Goal: Information Seeking & Learning: Learn about a topic

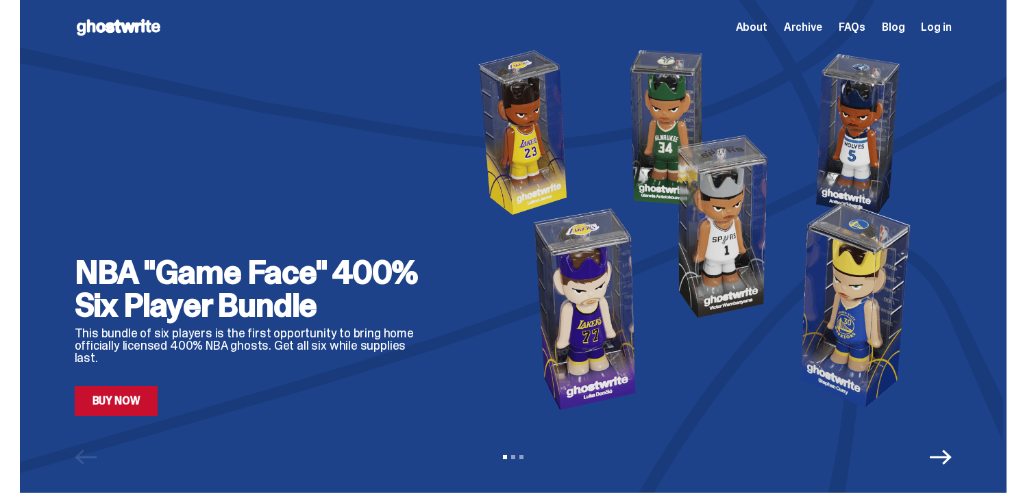
click at [856, 33] on span "FAQs" at bounding box center [851, 27] width 27 height 11
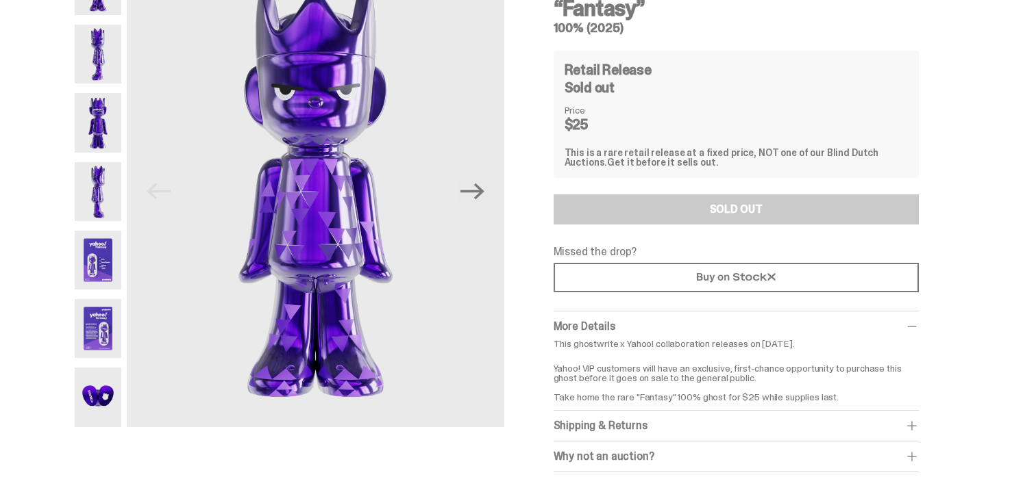
scroll to position [98, 0]
click at [805, 460] on div "Why not an auction?" at bounding box center [735, 458] width 365 height 14
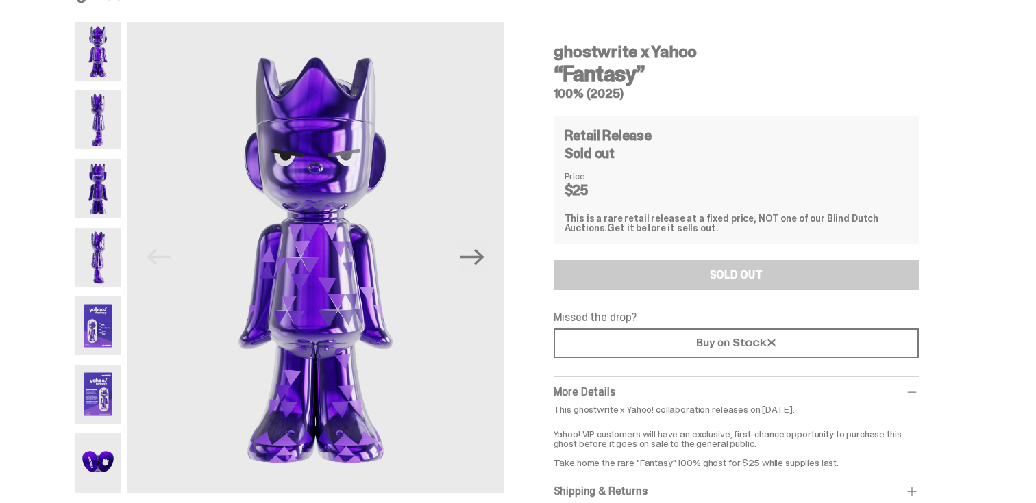
scroll to position [34, 0]
click at [94, 244] on img at bounding box center [98, 256] width 47 height 59
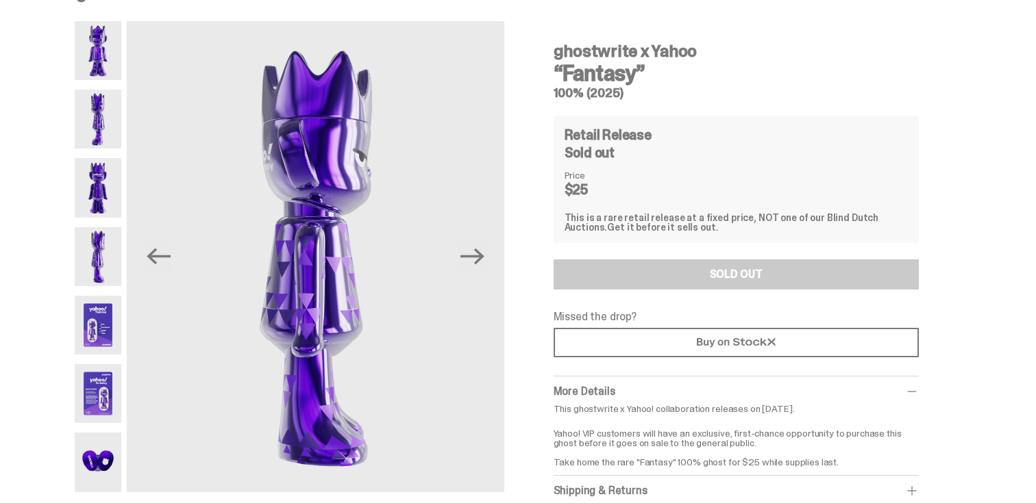
click at [102, 327] on img at bounding box center [98, 325] width 47 height 59
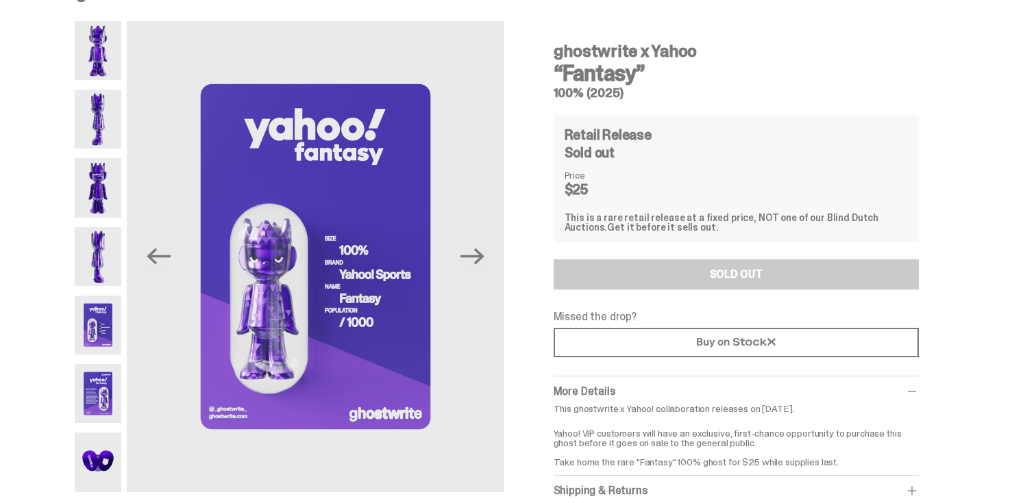
click at [102, 390] on img at bounding box center [98, 393] width 47 height 59
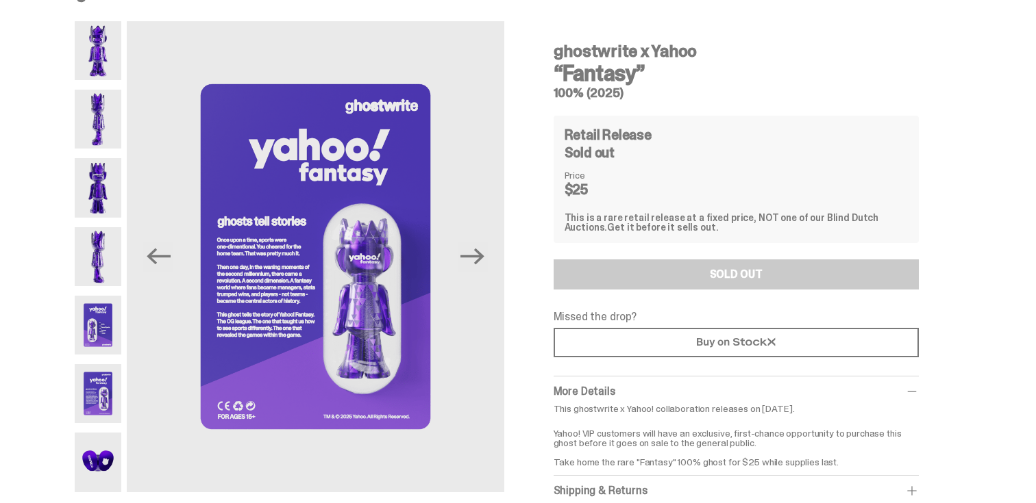
click at [101, 393] on img at bounding box center [98, 393] width 47 height 59
click at [101, 445] on img at bounding box center [98, 462] width 47 height 59
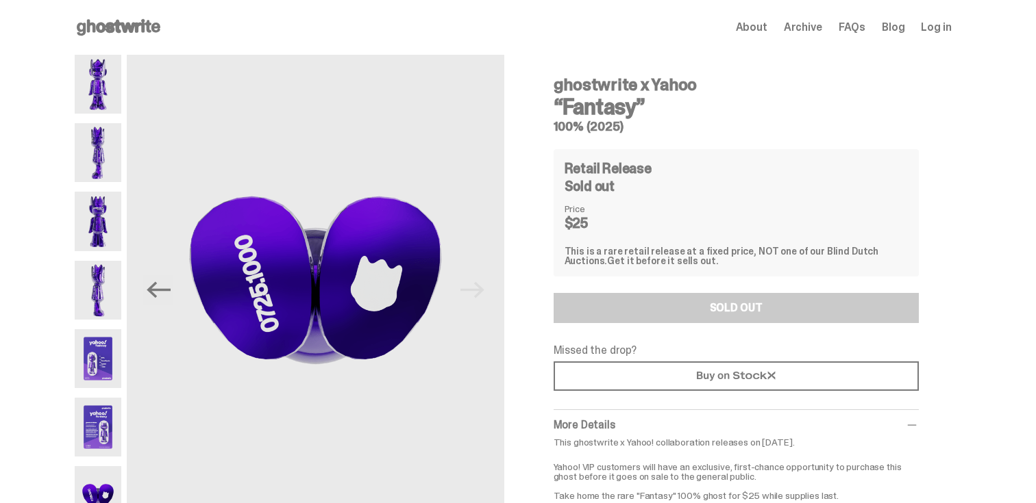
click at [112, 79] on img at bounding box center [98, 84] width 47 height 59
